Goal: Information Seeking & Learning: Learn about a topic

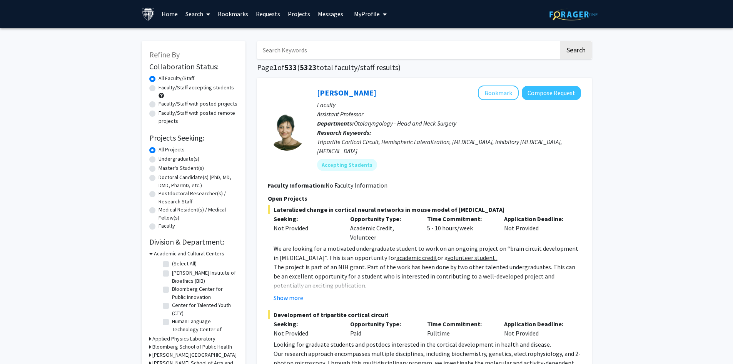
drag, startPoint x: 668, startPoint y: 142, endPoint x: 666, endPoint y: 137, distance: 5.0
drag, startPoint x: 666, startPoint y: 137, endPoint x: 643, endPoint y: 76, distance: 64.9
click at [159, 160] on label "Undergraduate(s)" at bounding box center [179, 159] width 41 height 8
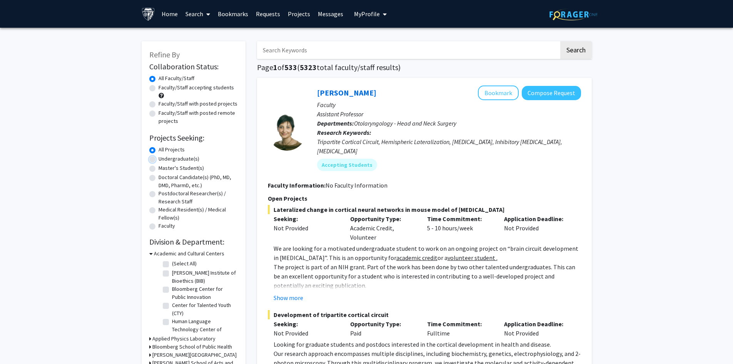
click at [159, 160] on input "Undergraduate(s)" at bounding box center [161, 157] width 5 height 5
radio input "true"
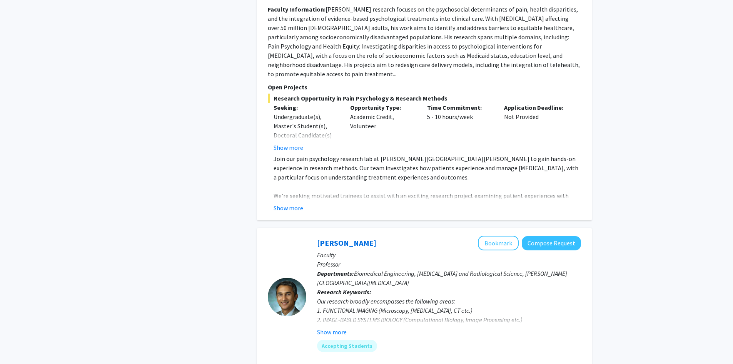
scroll to position [3078, 0]
click at [336, 326] on button "Show more" at bounding box center [332, 330] width 30 height 9
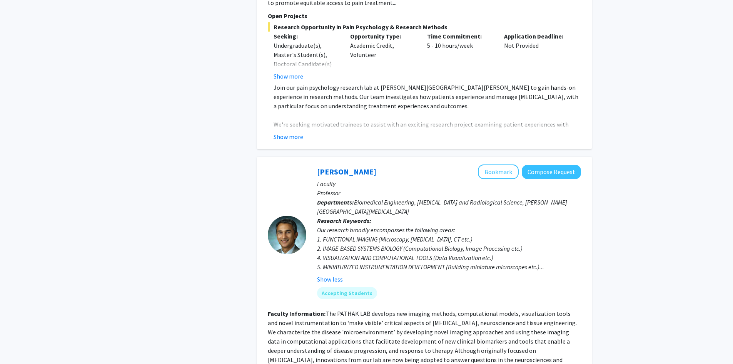
scroll to position [3290, 0]
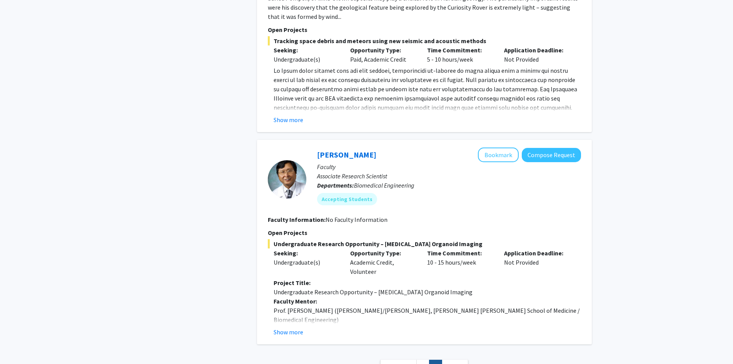
scroll to position [989, 0]
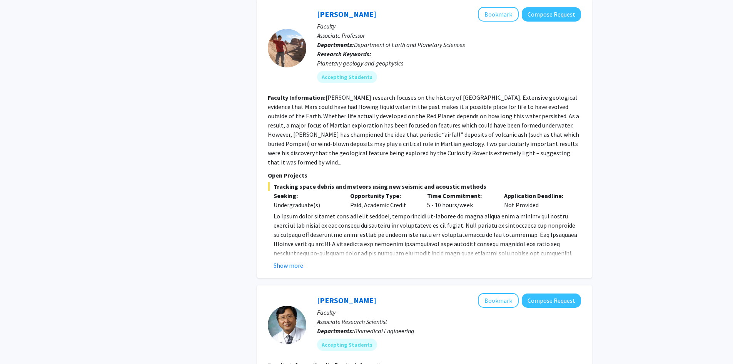
click at [289, 261] on button "Show more" at bounding box center [289, 265] width 30 height 9
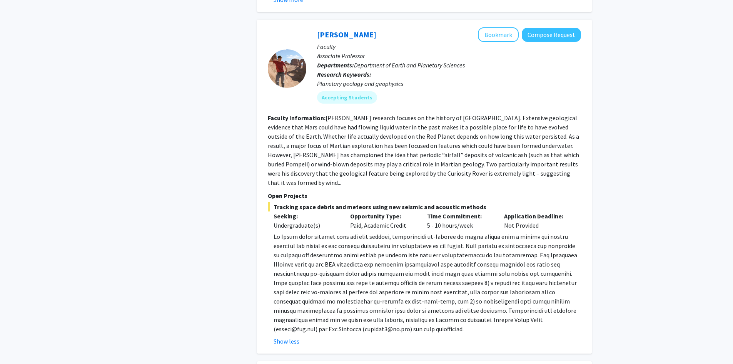
scroll to position [950, 0]
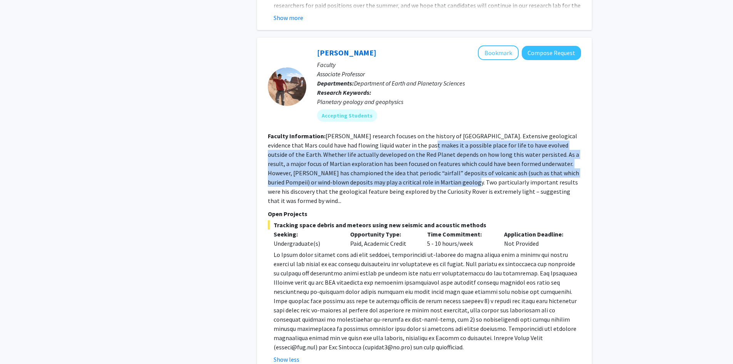
drag, startPoint x: 399, startPoint y: 134, endPoint x: 435, endPoint y: 175, distance: 54.8
click at [432, 175] on fg-read-more "[PERSON_NAME] research focuses on the history of [GEOGRAPHIC_DATA]. Extensive g…" at bounding box center [423, 168] width 311 height 72
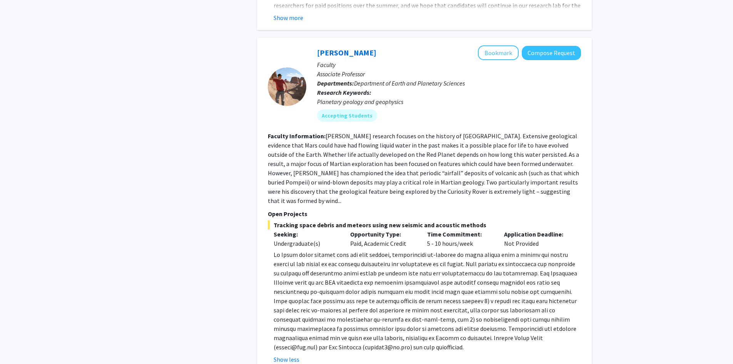
click at [435, 175] on fg-read-more "[PERSON_NAME] research focuses on the history of [GEOGRAPHIC_DATA]. Extensive g…" at bounding box center [423, 168] width 311 height 72
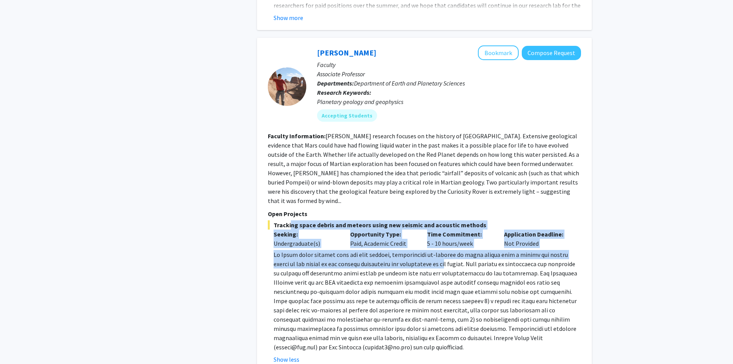
drag, startPoint x: 304, startPoint y: 207, endPoint x: 453, endPoint y: 241, distance: 152.0
click at [441, 241] on div "Tracking space debris and meteors using new seismic and acoustic methods Seekin…" at bounding box center [424, 292] width 313 height 144
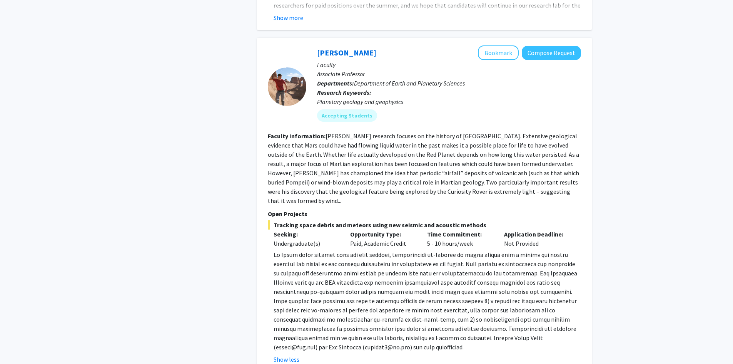
click at [455, 250] on p at bounding box center [427, 301] width 307 height 102
drag, startPoint x: 280, startPoint y: 205, endPoint x: 483, endPoint y: 209, distance: 203.2
click at [478, 220] on span "Tracking space debris and meteors using new seismic and acoustic methods" at bounding box center [424, 224] width 313 height 9
click at [483, 220] on span "Tracking space debris and meteors using new seismic and acoustic methods" at bounding box center [424, 224] width 313 height 9
click at [444, 276] on p at bounding box center [427, 301] width 307 height 102
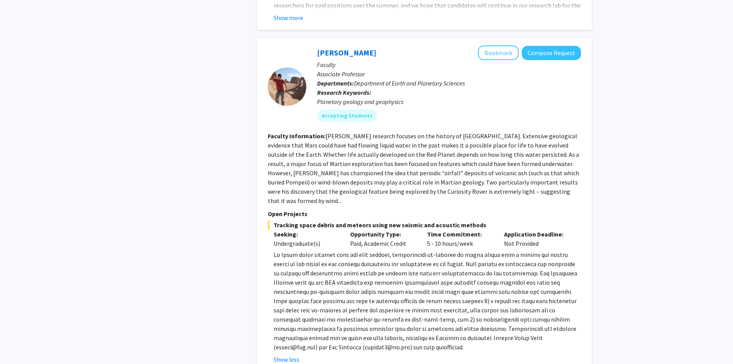
drag, startPoint x: 444, startPoint y: 276, endPoint x: 414, endPoint y: 265, distance: 31.4
click at [414, 265] on p at bounding box center [427, 301] width 307 height 102
click at [341, 48] on link "[PERSON_NAME]" at bounding box center [346, 53] width 59 height 10
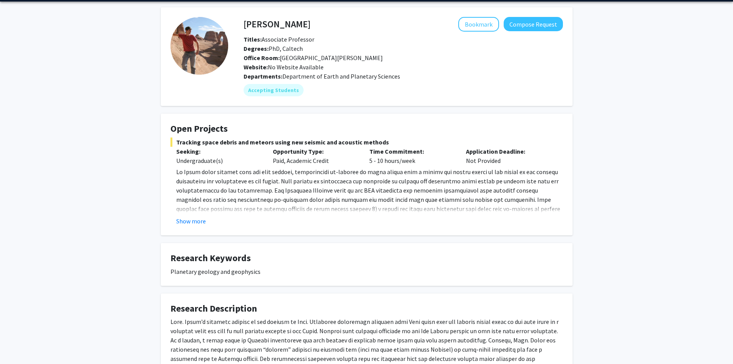
scroll to position [25, 0]
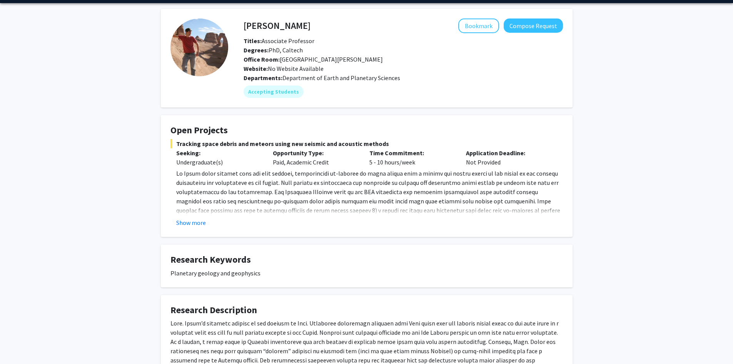
click at [196, 223] on button "Show more" at bounding box center [191, 222] width 30 height 9
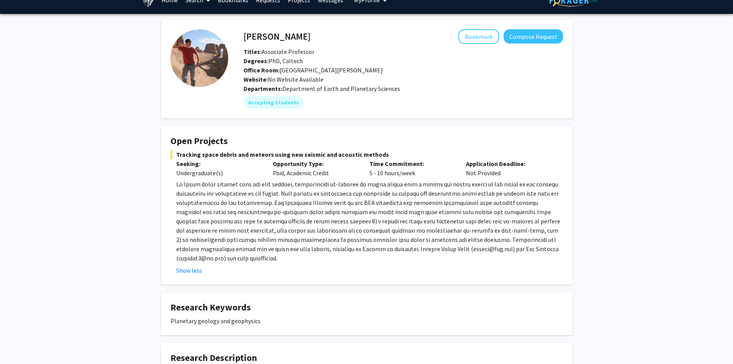
scroll to position [0, 0]
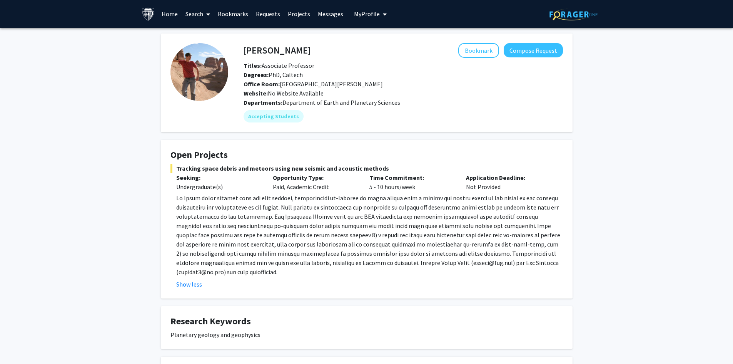
click at [396, 201] on p at bounding box center [369, 234] width 387 height 83
drag, startPoint x: 392, startPoint y: 199, endPoint x: 344, endPoint y: 200, distance: 48.1
click at [344, 200] on p at bounding box center [369, 234] width 387 height 83
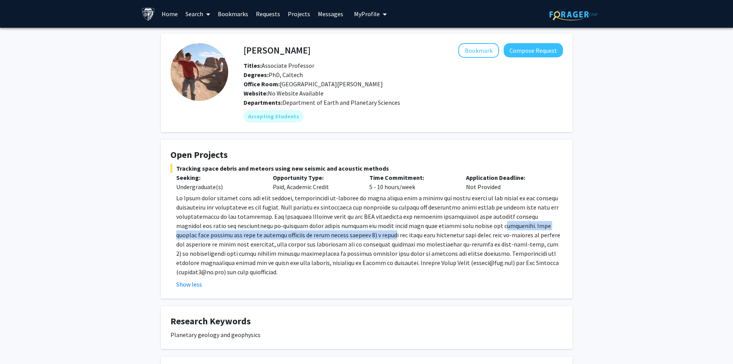
drag, startPoint x: 452, startPoint y: 226, endPoint x: 337, endPoint y: 234, distance: 114.9
click at [327, 236] on p at bounding box center [369, 234] width 387 height 83
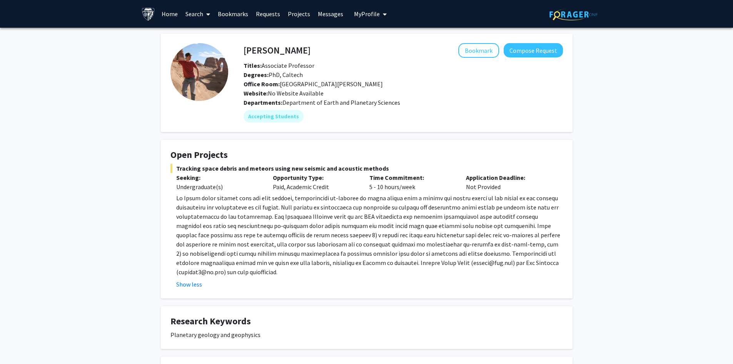
click at [342, 234] on p at bounding box center [369, 234] width 387 height 83
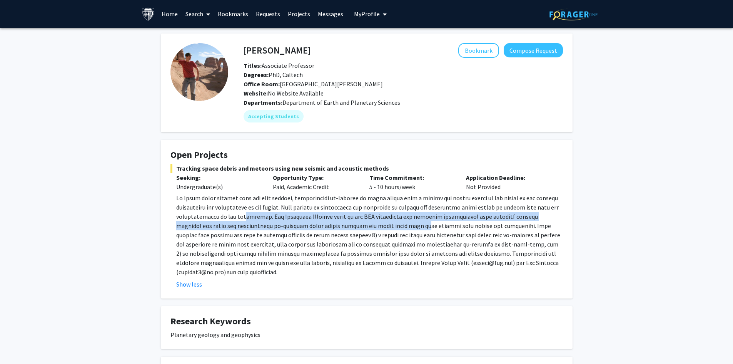
drag, startPoint x: 236, startPoint y: 219, endPoint x: 391, endPoint y: 228, distance: 155.4
click at [380, 228] on p at bounding box center [369, 234] width 387 height 83
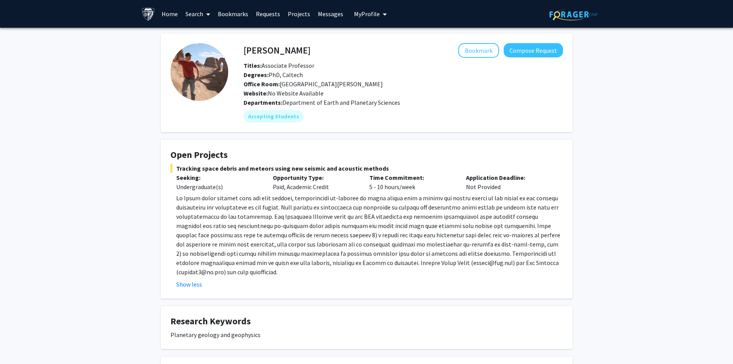
click at [409, 229] on p at bounding box center [369, 234] width 387 height 83
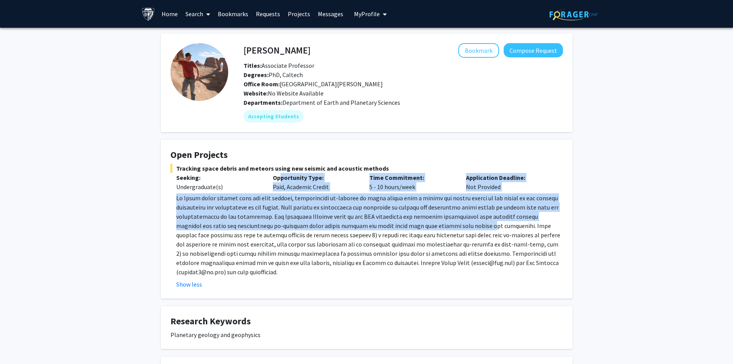
drag, startPoint x: 280, startPoint y: 173, endPoint x: 443, endPoint y: 224, distance: 171.0
click at [443, 224] on div "Tracking space debris and meteors using new seismic and acoustic methods Seekin…" at bounding box center [366, 226] width 392 height 125
click at [443, 224] on p at bounding box center [369, 234] width 387 height 83
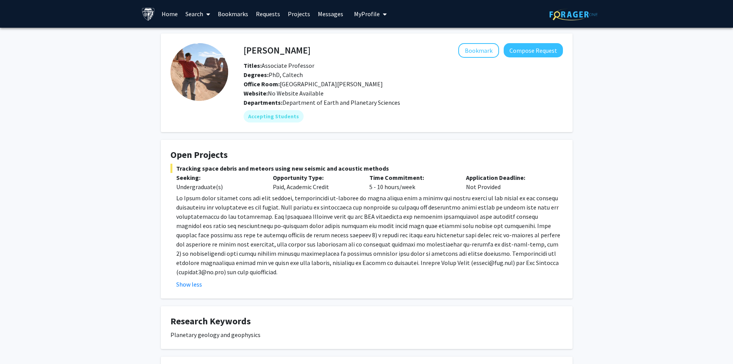
drag, startPoint x: 397, startPoint y: 170, endPoint x: 392, endPoint y: 171, distance: 5.1
click at [395, 171] on span "Tracking space debris and meteors using new seismic and acoustic methods" at bounding box center [366, 168] width 392 height 9
drag, startPoint x: 392, startPoint y: 171, endPoint x: 341, endPoint y: 172, distance: 51.6
click at [341, 172] on div "Tracking space debris and meteors using new seismic and acoustic methods Seekin…" at bounding box center [366, 226] width 392 height 125
click at [329, 162] on fg-card-title "Open Projects" at bounding box center [366, 156] width 392 height 14
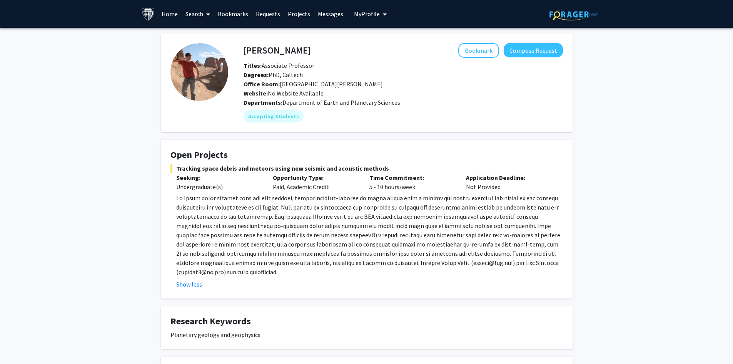
drag, startPoint x: 364, startPoint y: 111, endPoint x: 310, endPoint y: 161, distance: 73.8
click at [310, 161] on fg-card-title "Open Projects" at bounding box center [366, 156] width 392 height 14
click at [309, 172] on span "Tracking space debris and meteors using new seismic and acoustic methods" at bounding box center [366, 168] width 392 height 9
click at [337, 164] on span "Tracking space debris and meteors using new seismic and acoustic methods" at bounding box center [366, 168] width 392 height 9
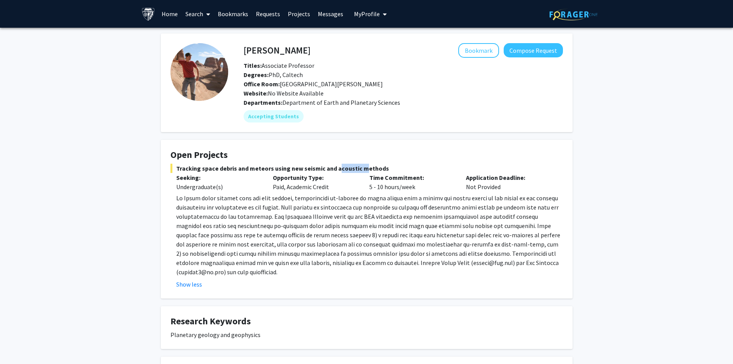
click at [337, 164] on span "Tracking space debris and meteors using new seismic and acoustic methods" at bounding box center [366, 168] width 392 height 9
click at [411, 161] on fg-card-title "Open Projects" at bounding box center [366, 156] width 392 height 14
click at [466, 204] on p at bounding box center [369, 234] width 387 height 83
drag, startPoint x: 450, startPoint y: 203, endPoint x: 421, endPoint y: 192, distance: 30.3
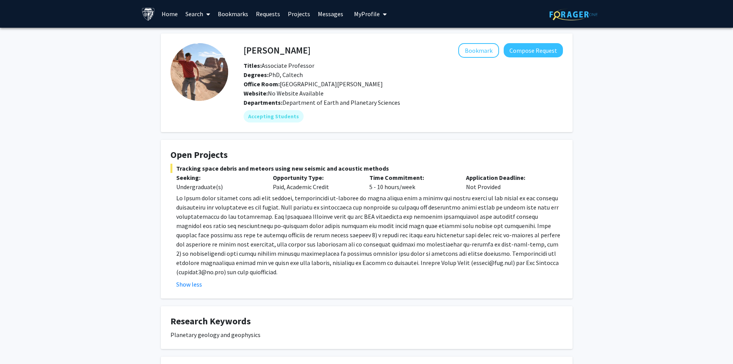
click at [411, 200] on p at bounding box center [369, 234] width 387 height 83
click at [585, 106] on div "[PERSON_NAME] Bookmark Compose Request Titles: Associate Professor Degrees: PhD…" at bounding box center [366, 258] width 733 height 461
drag, startPoint x: 369, startPoint y: 209, endPoint x: 362, endPoint y: 208, distance: 6.2
click at [366, 208] on p at bounding box center [369, 234] width 387 height 83
drag, startPoint x: 359, startPoint y: 208, endPoint x: 327, endPoint y: 193, distance: 34.8
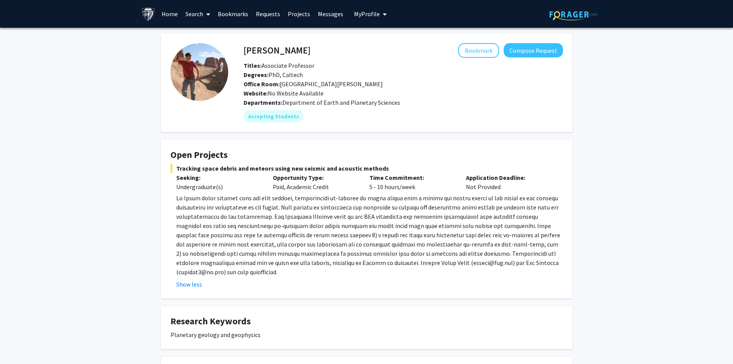
click at [327, 193] on div "Tracking space debris and meteors using new seismic and acoustic methods Seekin…" at bounding box center [366, 226] width 392 height 125
click at [297, 184] on div "Opportunity Type: Paid, Academic Credit" at bounding box center [315, 182] width 97 height 18
click at [297, 178] on p "Opportunity Type:" at bounding box center [315, 177] width 85 height 9
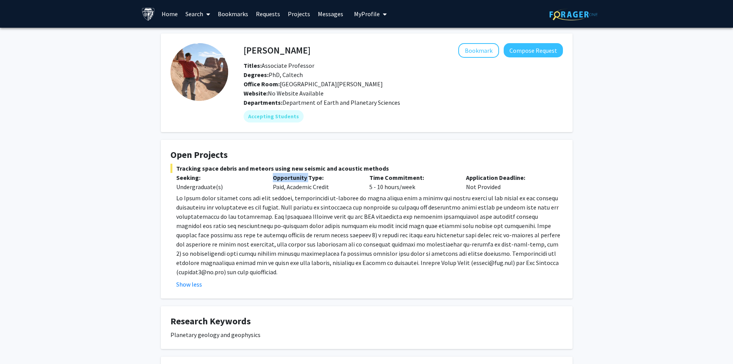
click at [297, 179] on p "Opportunity Type:" at bounding box center [315, 177] width 85 height 9
click at [472, 157] on h4 "Open Projects" at bounding box center [366, 154] width 392 height 11
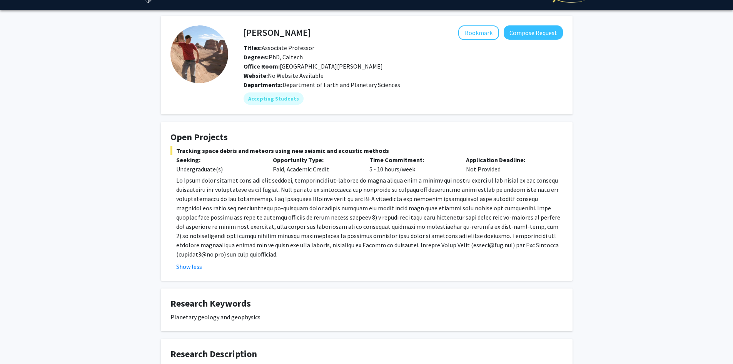
scroll to position [38, 0]
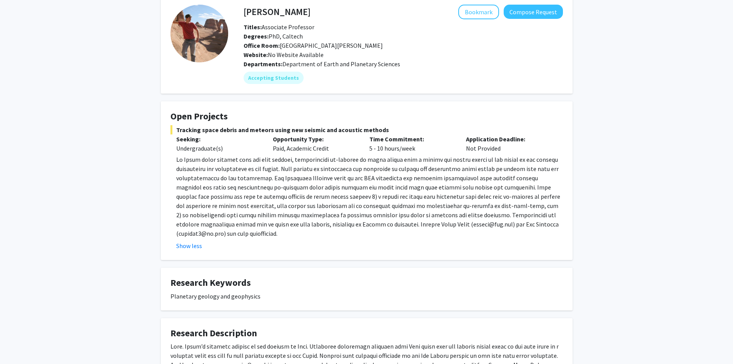
drag, startPoint x: 297, startPoint y: 129, endPoint x: 390, endPoint y: 125, distance: 93.6
click at [390, 126] on span "Tracking space debris and meteors using new seismic and acoustic methods" at bounding box center [366, 129] width 392 height 9
click at [390, 125] on span "Tracking space debris and meteors using new seismic and acoustic methods" at bounding box center [366, 129] width 392 height 9
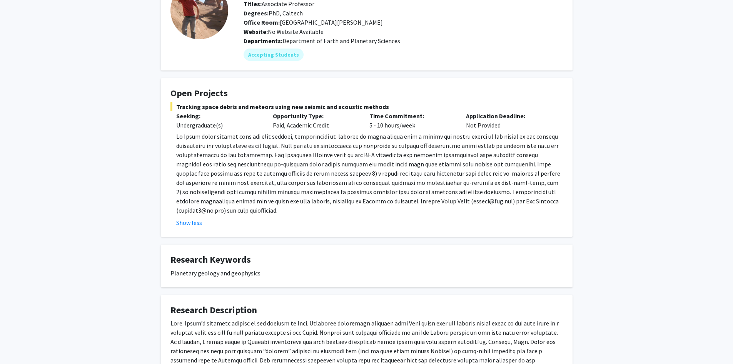
scroll to position [0, 0]
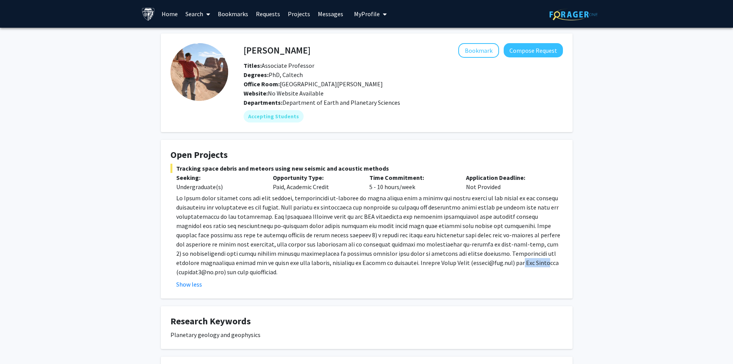
drag, startPoint x: 412, startPoint y: 263, endPoint x: 441, endPoint y: 263, distance: 28.1
click at [441, 263] on p at bounding box center [369, 234] width 387 height 83
drag, startPoint x: 441, startPoint y: 263, endPoint x: 523, endPoint y: 267, distance: 82.0
click at [441, 263] on p at bounding box center [369, 234] width 387 height 83
click at [511, 262] on p at bounding box center [369, 234] width 387 height 83
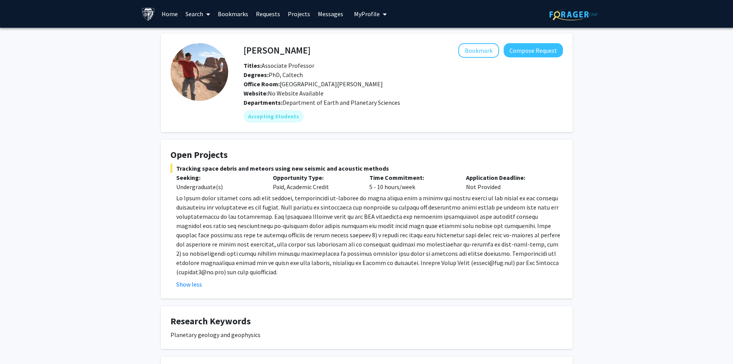
click at [451, 263] on p at bounding box center [369, 234] width 387 height 83
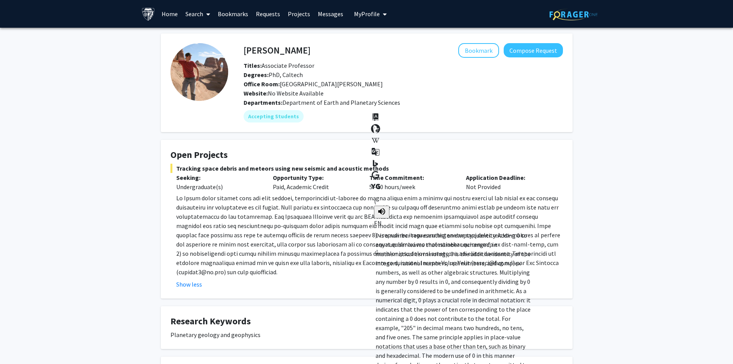
click at [460, 263] on p at bounding box center [369, 234] width 387 height 83
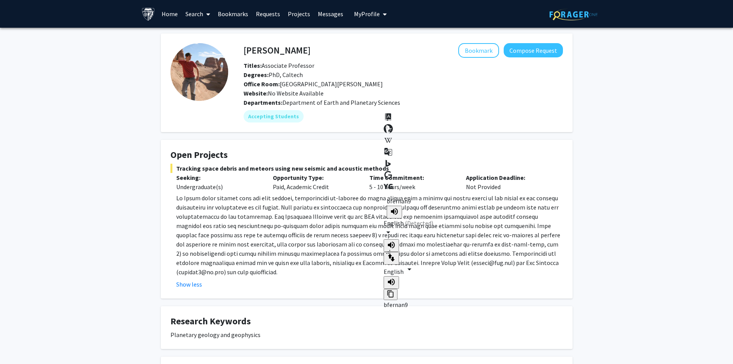
click at [494, 263] on p at bounding box center [369, 234] width 387 height 83
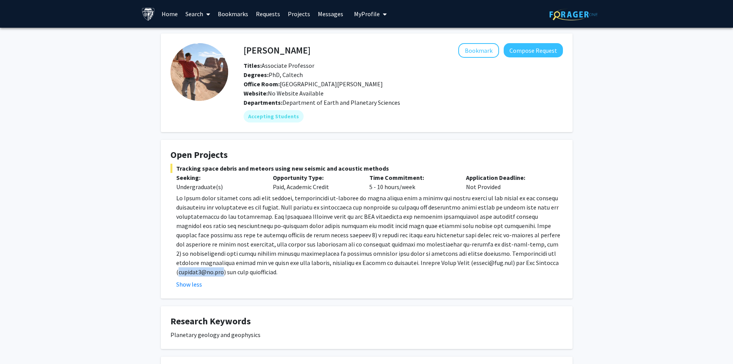
drag, startPoint x: 453, startPoint y: 263, endPoint x: 497, endPoint y: 264, distance: 43.9
click at [497, 264] on p at bounding box center [369, 234] width 387 height 83
drag, startPoint x: 413, startPoint y: 262, endPoint x: 449, endPoint y: 262, distance: 35.4
click at [449, 262] on p at bounding box center [369, 234] width 387 height 83
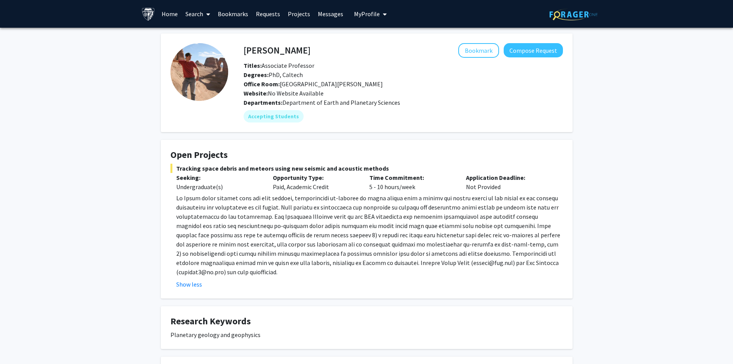
drag, startPoint x: 525, startPoint y: 241, endPoint x: 528, endPoint y: 234, distance: 6.9
click at [526, 240] on p at bounding box center [369, 234] width 387 height 83
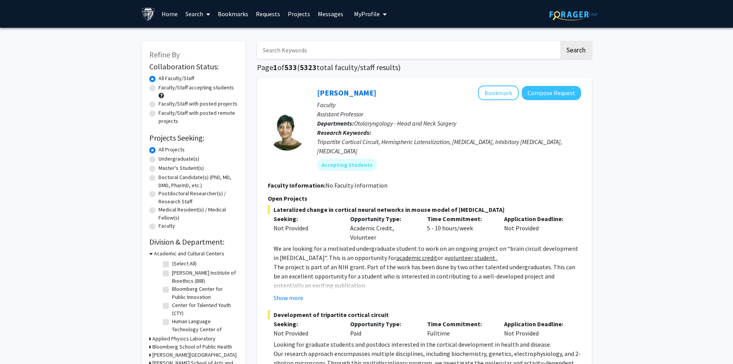
click at [159, 159] on label "Undergraduate(s)" at bounding box center [179, 159] width 41 height 8
click at [159, 159] on input "Undergraduate(s)" at bounding box center [161, 157] width 5 height 5
radio input "true"
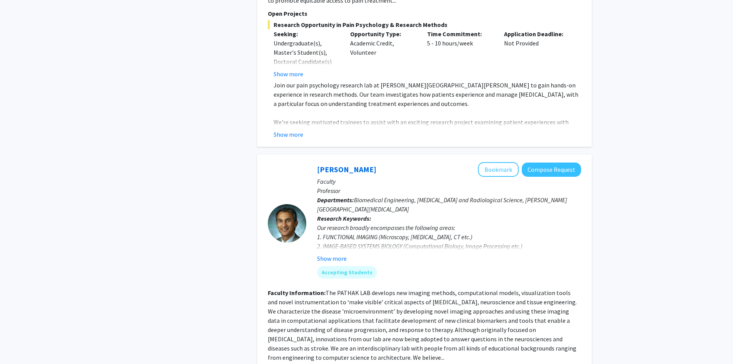
scroll to position [3271, 0]
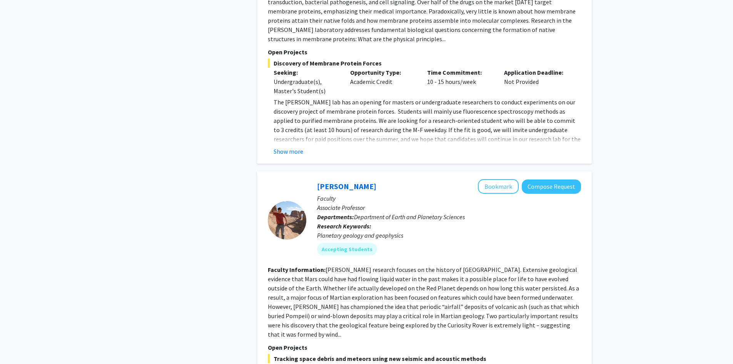
scroll to position [962, 0]
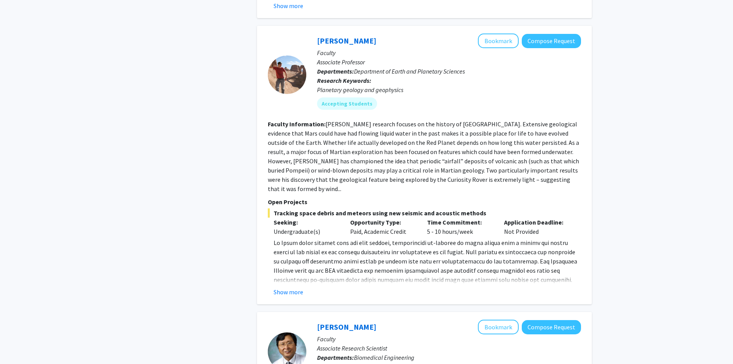
click at [334, 36] on link "[PERSON_NAME]" at bounding box center [346, 41] width 59 height 10
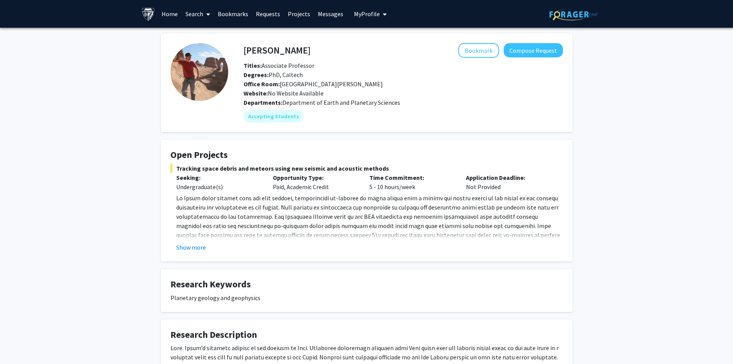
click at [187, 249] on button "Show more" at bounding box center [191, 246] width 30 height 9
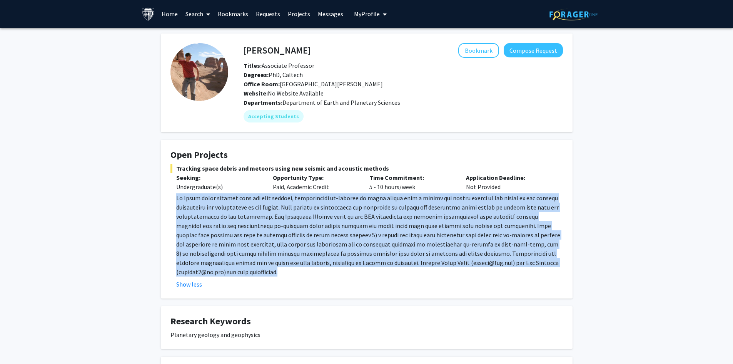
drag, startPoint x: 176, startPoint y: 199, endPoint x: 564, endPoint y: 261, distance: 393.2
click at [564, 261] on fg-card "Open Projects Tracking space debris and meteors using new seismic and acoustic …" at bounding box center [367, 219] width 412 height 159
click at [436, 257] on p at bounding box center [369, 234] width 387 height 83
drag, startPoint x: 304, startPoint y: 264, endPoint x: 172, endPoint y: 194, distance: 149.1
click at [172, 194] on fg-read-more "Show less" at bounding box center [366, 240] width 392 height 95
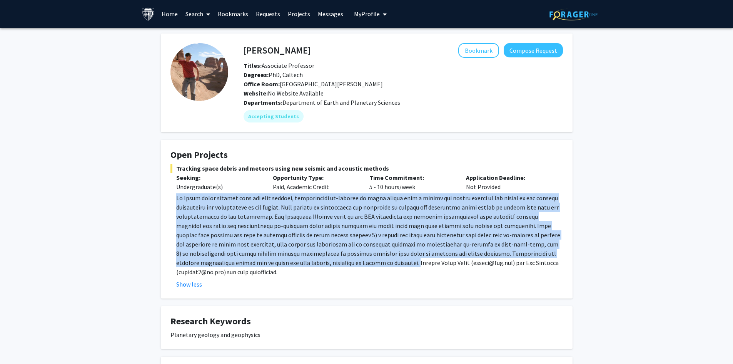
copy p "As Earth orbit becomes more and more crowded, uncontrolled re-entries of space …"
